Goal: Navigation & Orientation: Go to known website

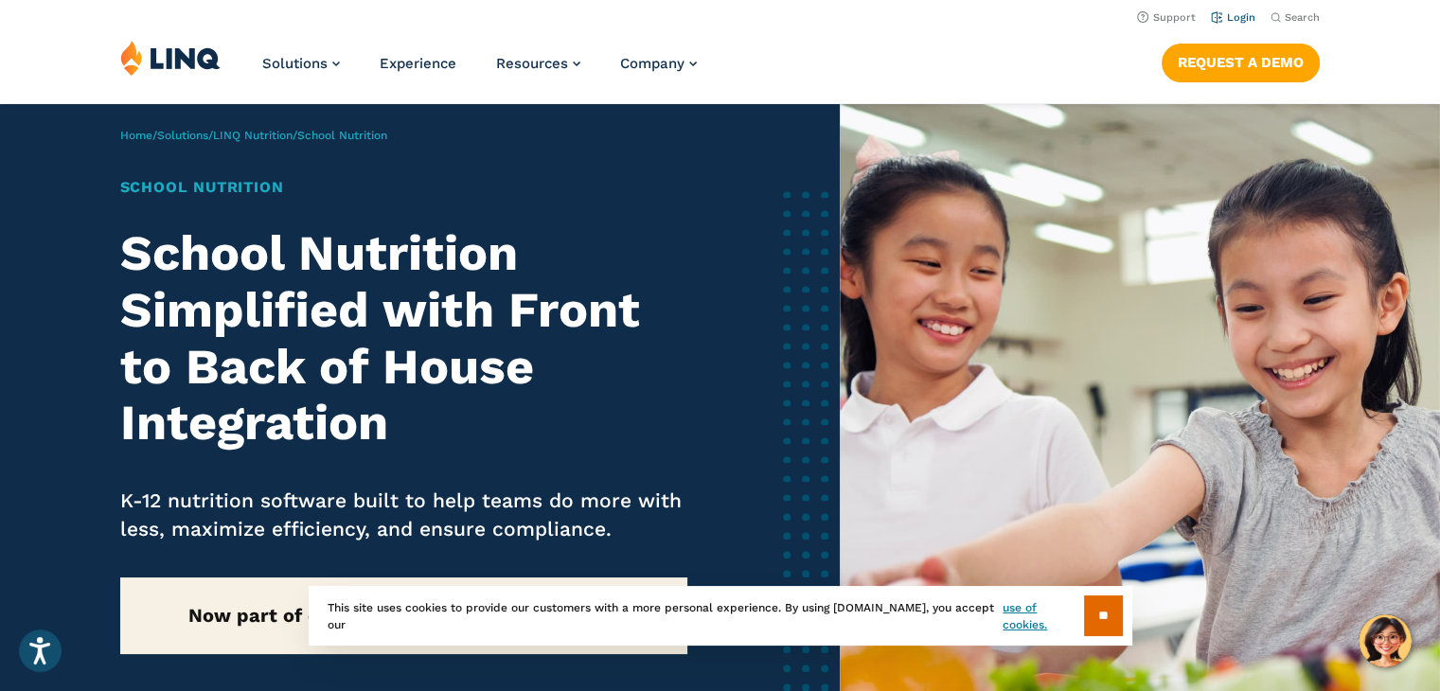
click at [1231, 16] on link "Login" at bounding box center [1233, 17] width 44 height 12
